Goal: Information Seeking & Learning: Learn about a topic

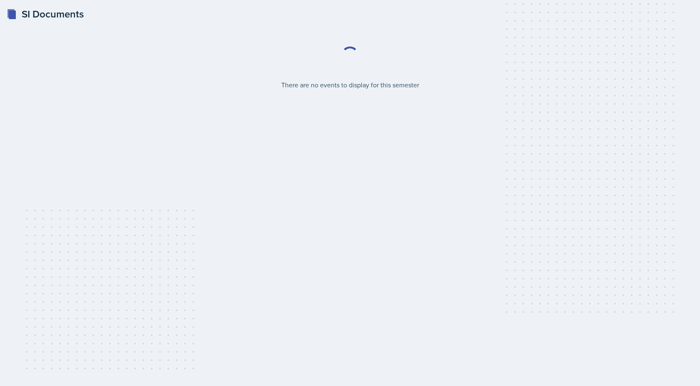
select select "2bed604d-1099-4043-b1bc-2365e8740244"
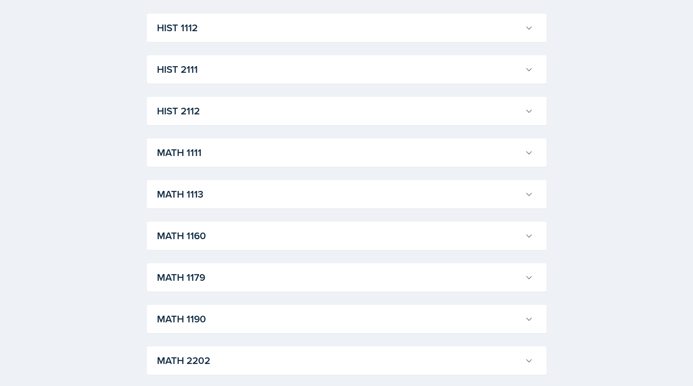
scroll to position [656, 0]
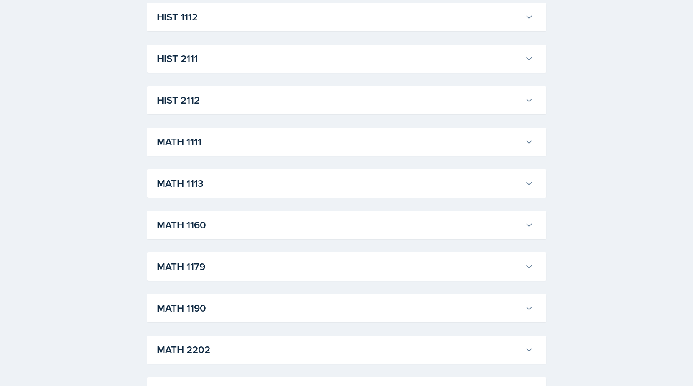
click at [267, 318] on div "MATH 1190 [PERSON_NAME] Professor: [PERSON_NAME] Export to Google Calendar Recu…" at bounding box center [347, 308] width 400 height 28
click at [268, 301] on button "MATH 1190" at bounding box center [345, 308] width 380 height 18
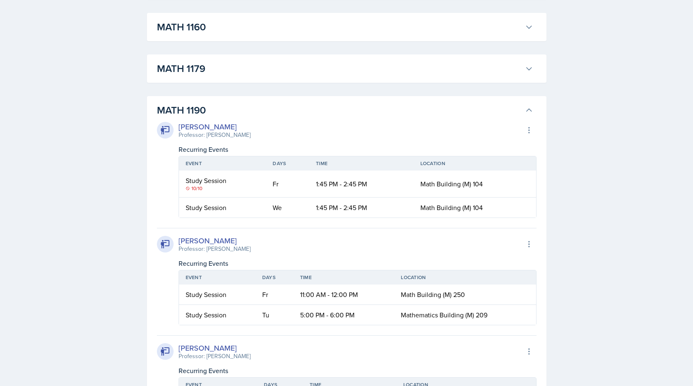
scroll to position [855, 0]
click at [199, 188] on div "10/10" at bounding box center [223, 187] width 74 height 7
drag, startPoint x: 201, startPoint y: 205, endPoint x: 286, endPoint y: 207, distance: 85.0
click at [287, 207] on tr "Study Session We 1:45 PM - 2:45 PM Math Building (M) 104" at bounding box center [357, 207] width 357 height 20
click at [286, 207] on td "We" at bounding box center [287, 207] width 43 height 20
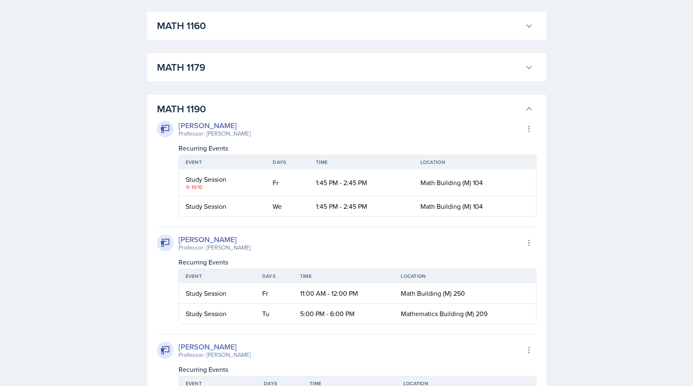
drag, startPoint x: 287, startPoint y: 210, endPoint x: 304, endPoint y: 207, distance: 16.8
click at [304, 208] on td "We" at bounding box center [287, 207] width 43 height 20
click at [304, 207] on td "We" at bounding box center [287, 207] width 43 height 20
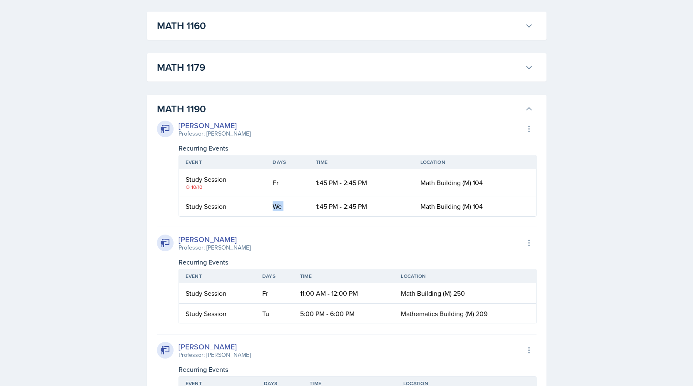
click at [304, 207] on td "We" at bounding box center [287, 207] width 43 height 20
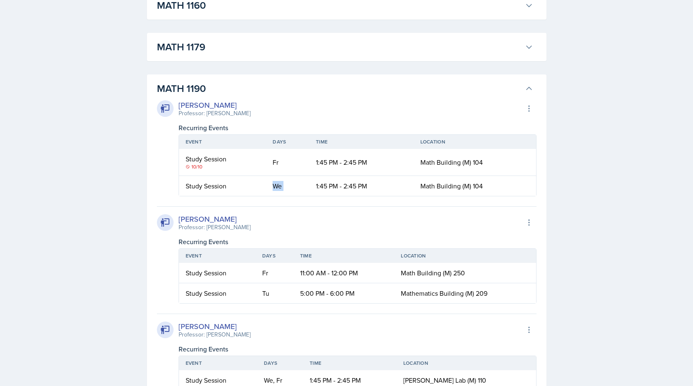
scroll to position [875, 0]
drag, startPoint x: 194, startPoint y: 108, endPoint x: 212, endPoint y: 108, distance: 18.3
click at [212, 108] on div "[PERSON_NAME]" at bounding box center [215, 105] width 72 height 11
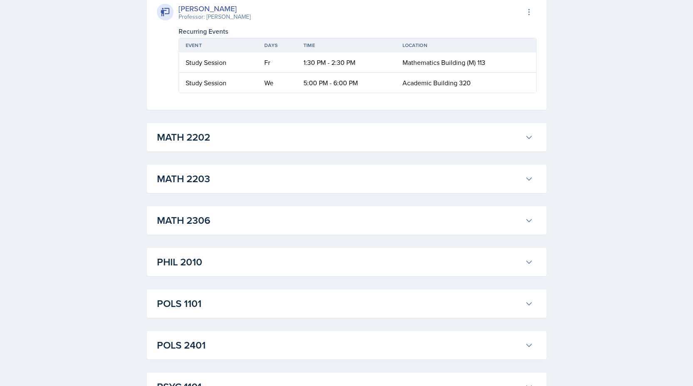
scroll to position [2120, 0]
